Goal: Task Accomplishment & Management: Complete application form

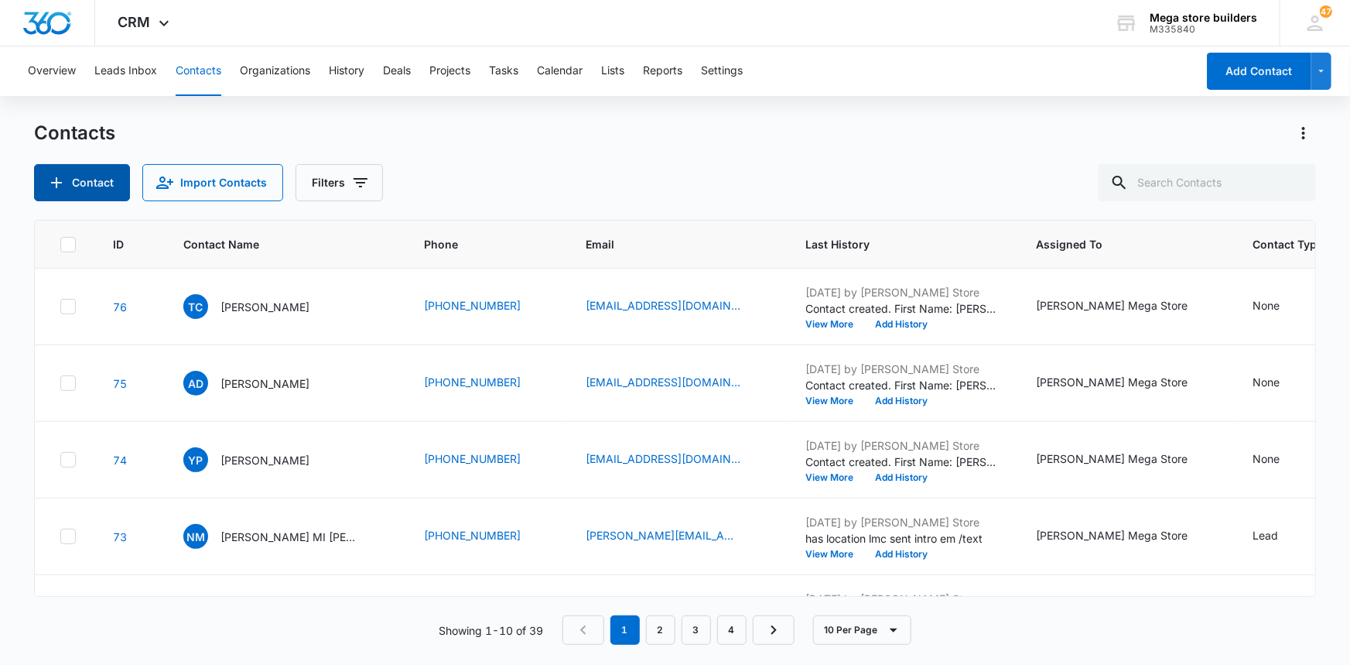
click at [70, 170] on button "Contact" at bounding box center [82, 182] width 96 height 37
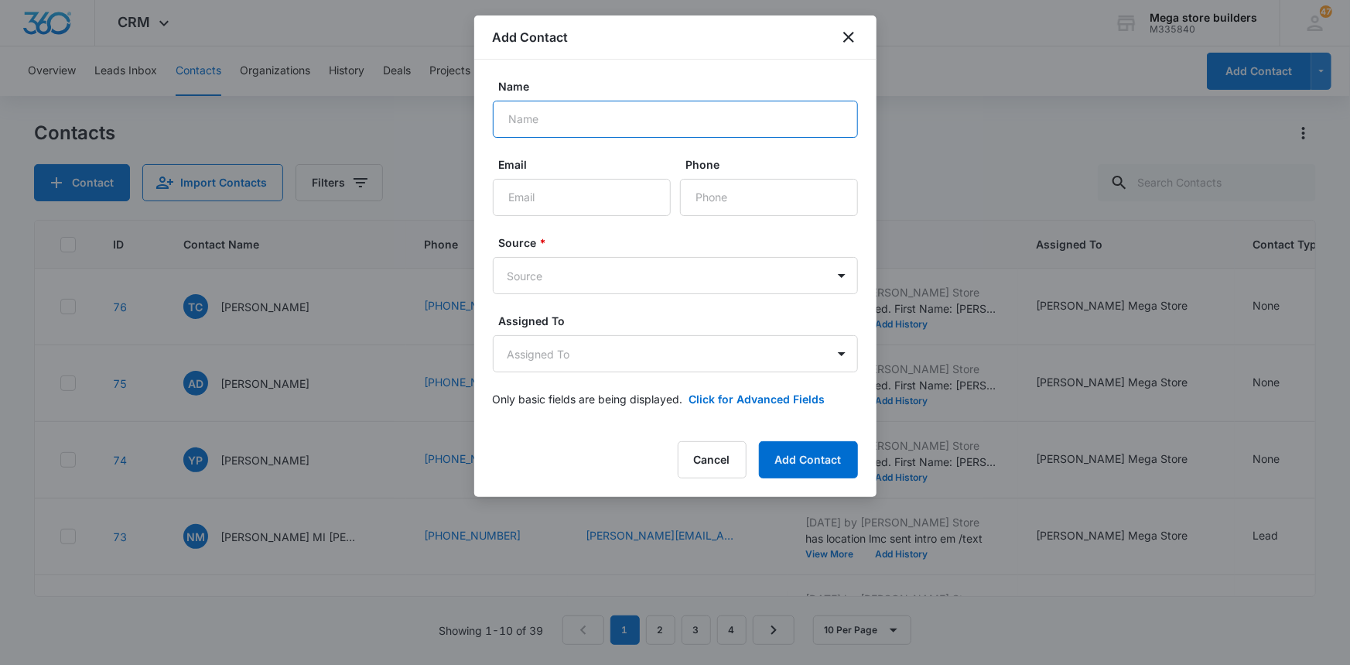
drag, startPoint x: 543, startPoint y: 123, endPoint x: 550, endPoint y: 127, distance: 8.0
click at [548, 126] on input "Name" at bounding box center [675, 119] width 365 height 37
type input "[PERSON_NAME]"
click at [540, 197] on input "Email" at bounding box center [582, 197] width 178 height 37
paste input "[EMAIL_ADDRESS][DOMAIN_NAME]"
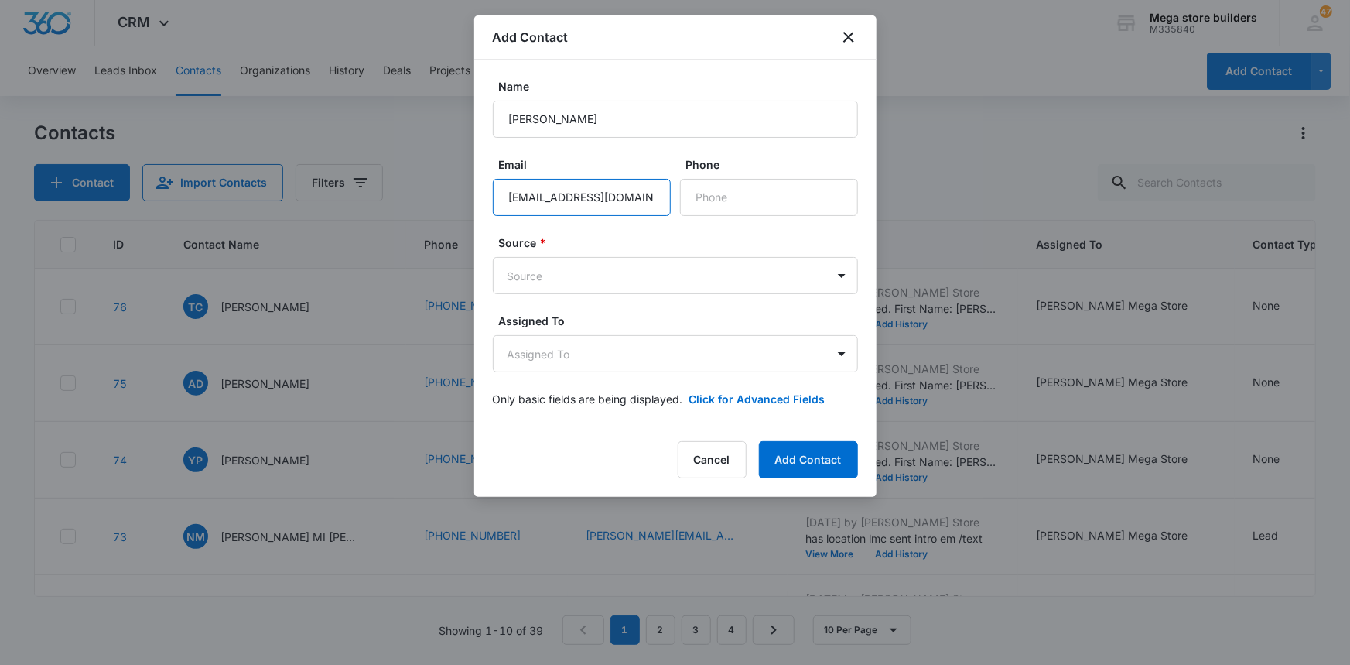
type input "[EMAIL_ADDRESS][DOMAIN_NAME]"
click at [739, 200] on input "Phone" at bounding box center [769, 197] width 178 height 37
paste input "[PHONE_NUMBER]"
type input "[PHONE_NUMBER]"
click at [590, 272] on body "CRM Apps Reputation Forms CRM Email Social Content Ads Intelligence Files Brand…" at bounding box center [675, 332] width 1350 height 665
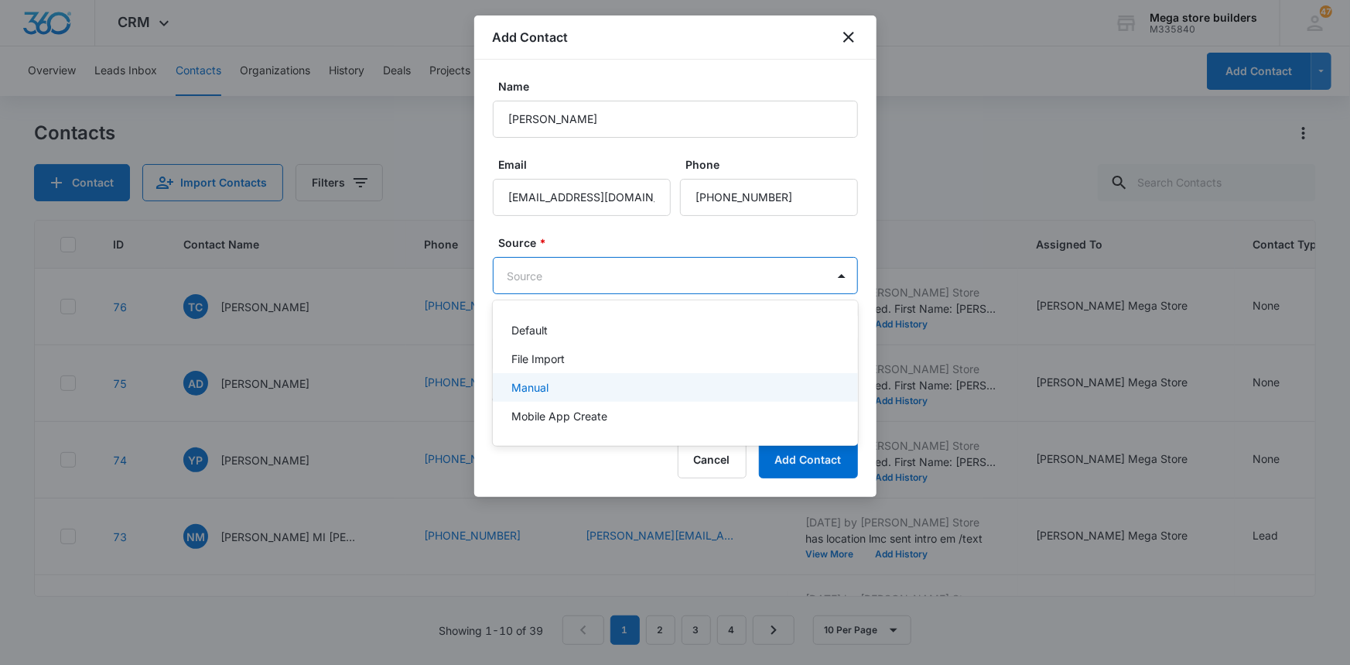
click at [556, 386] on div "Manual" at bounding box center [673, 387] width 325 height 16
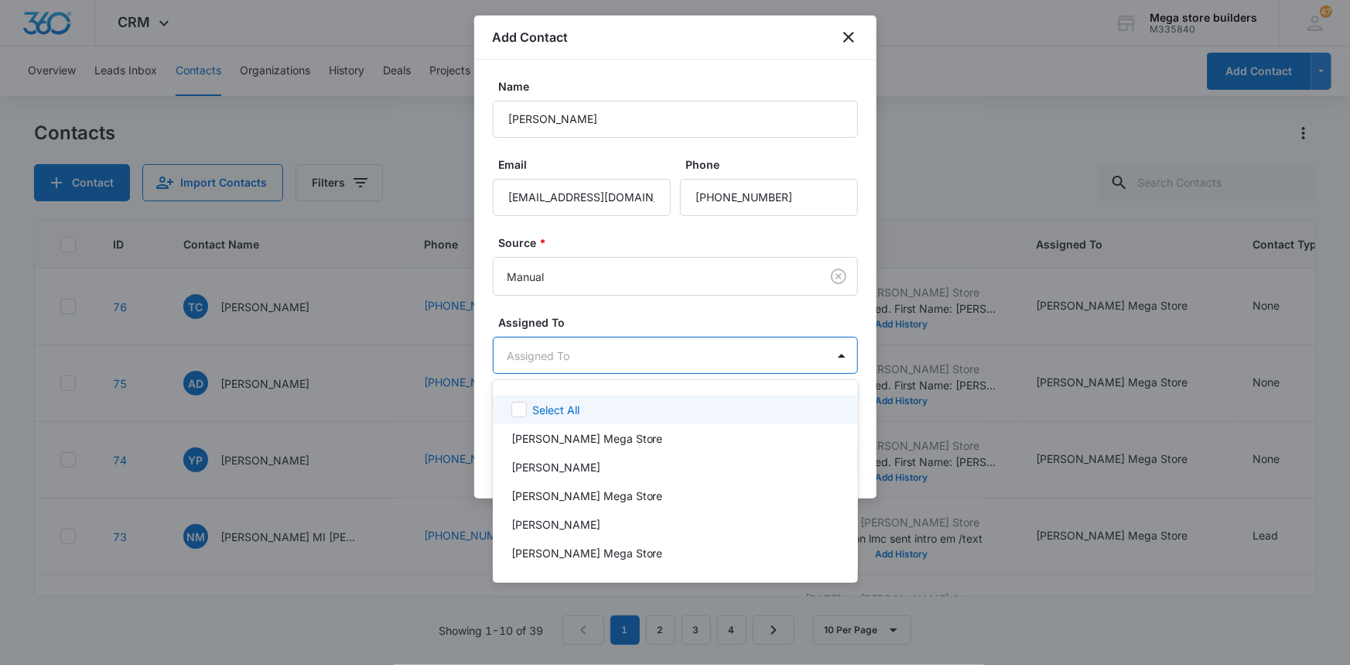
click at [621, 347] on body "CRM Apps Reputation Forms CRM Email Social Content Ads Intelligence Files Brand…" at bounding box center [675, 332] width 1350 height 665
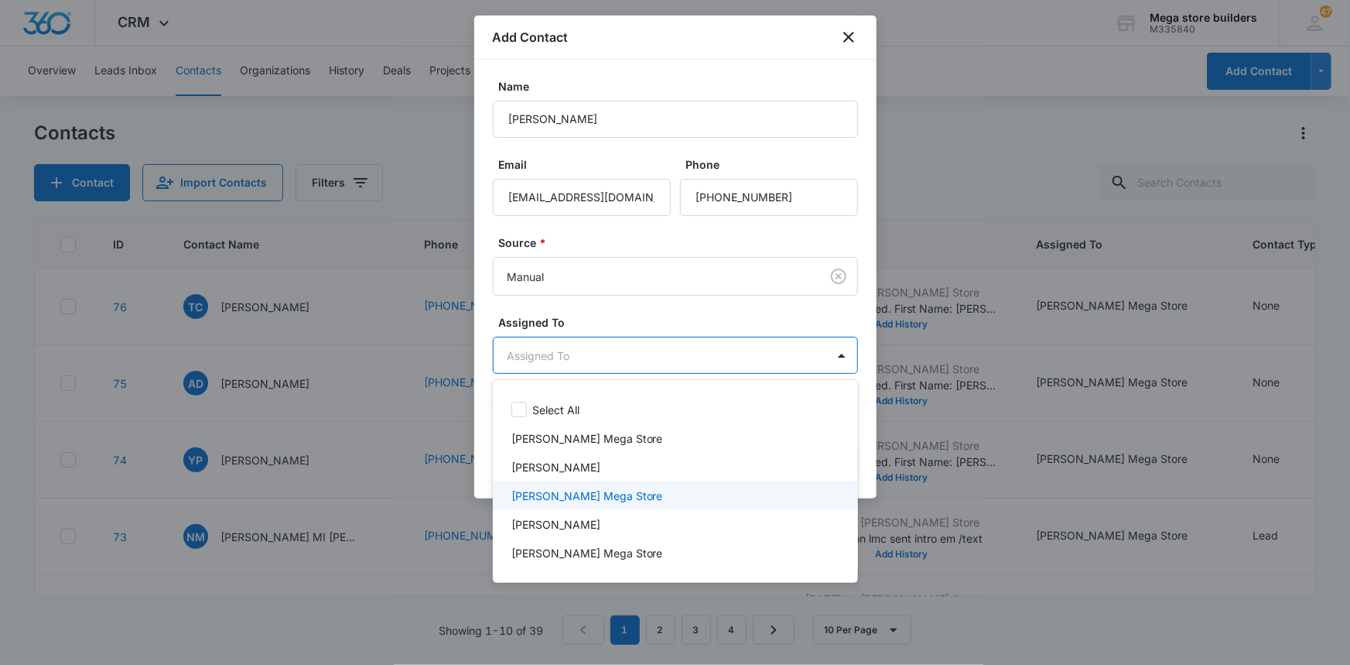
click at [539, 503] on div "[PERSON_NAME] Mega Store" at bounding box center [675, 495] width 365 height 29
click at [1011, 579] on div at bounding box center [675, 332] width 1350 height 665
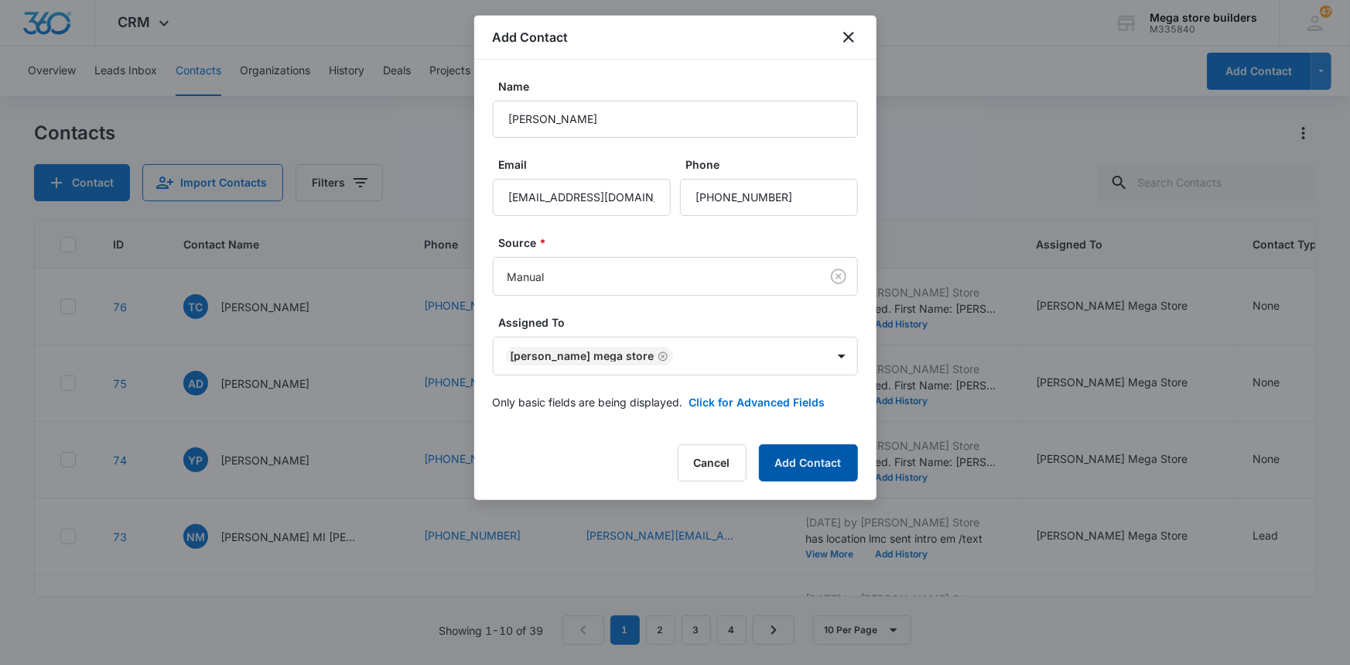
click at [817, 468] on button "Add Contact" at bounding box center [808, 462] width 99 height 37
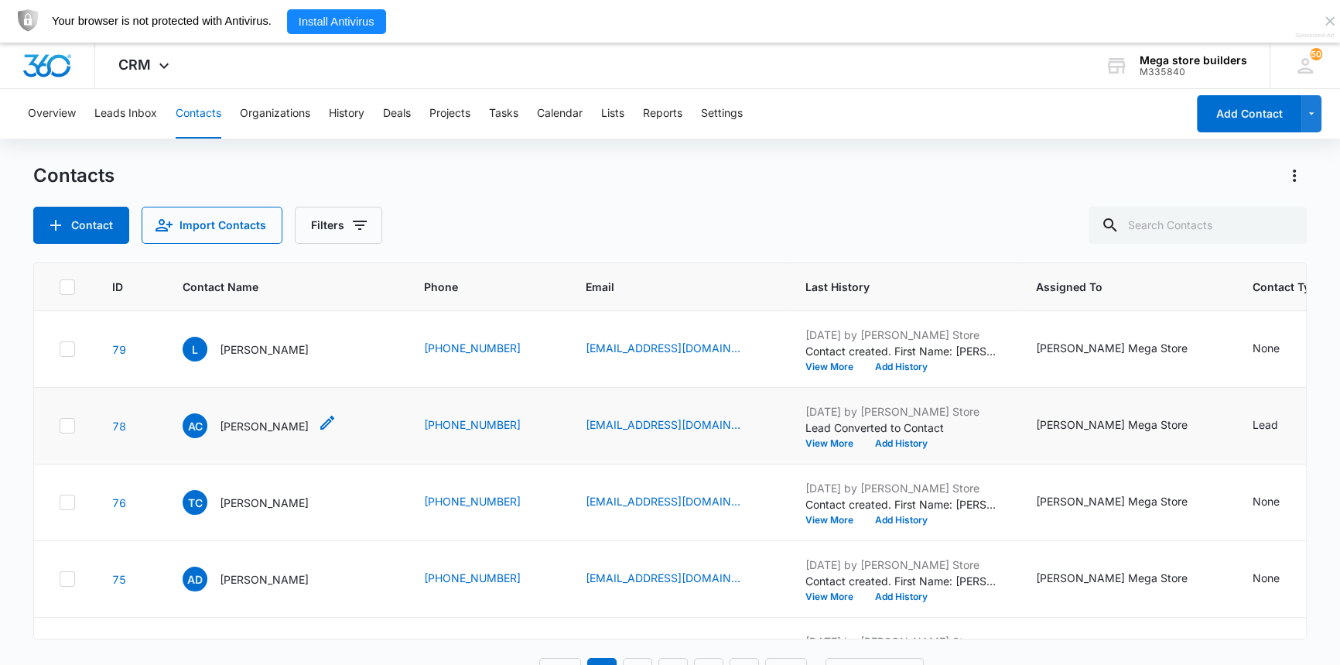
click at [288, 428] on p "[PERSON_NAME]" at bounding box center [264, 426] width 89 height 16
